Goal: Information Seeking & Learning: Get advice/opinions

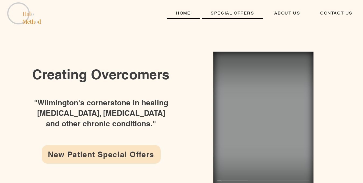
click at [240, 16] on link "SPECIAL OFFERS" at bounding box center [232, 13] width 61 height 11
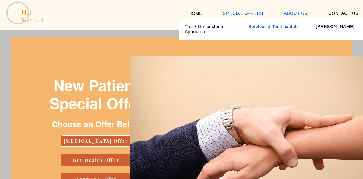
click at [283, 27] on span "Services & Testimonials" at bounding box center [273, 26] width 50 height 5
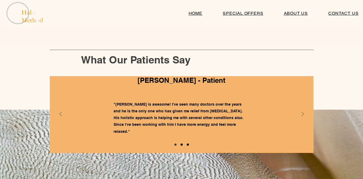
scroll to position [383, 0]
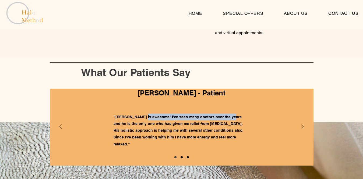
drag, startPoint x: 220, startPoint y: 118, endPoint x: 121, endPoint y: 116, distance: 99.1
click at [128, 117] on span ""[PERSON_NAME] is awesome! I've seen many doctors over the years and he is the …" at bounding box center [179, 130] width 130 height 31
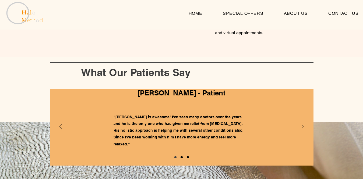
click at [302, 124] on div "Slideshow" at bounding box center [182, 127] width 264 height 77
click at [302, 127] on icon "Next" at bounding box center [303, 127] width 2 height 4
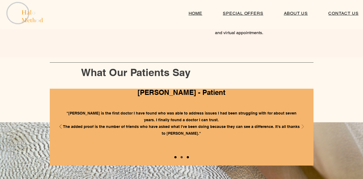
click at [302, 127] on icon "Next" at bounding box center [303, 127] width 2 height 4
